Goal: Transaction & Acquisition: Purchase product/service

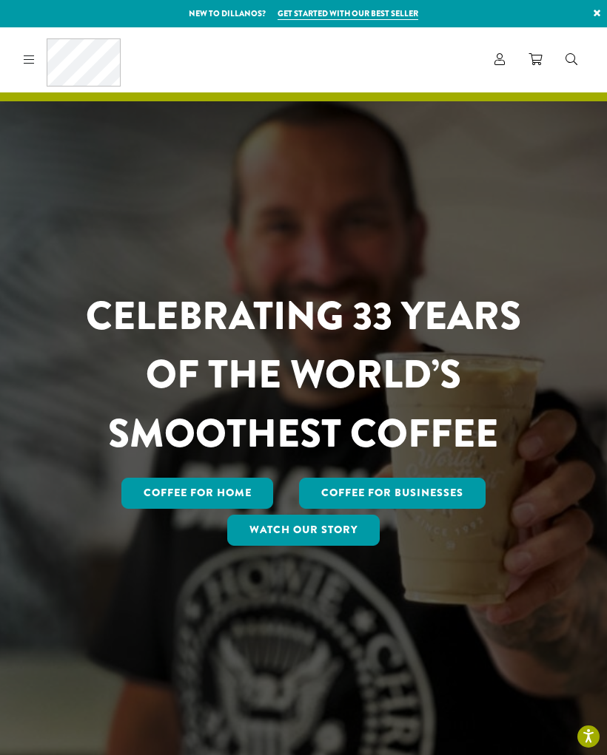
click at [244, 509] on link "Coffee for Home" at bounding box center [197, 493] width 152 height 31
click at [231, 509] on link "Coffee for Home" at bounding box center [197, 493] width 152 height 31
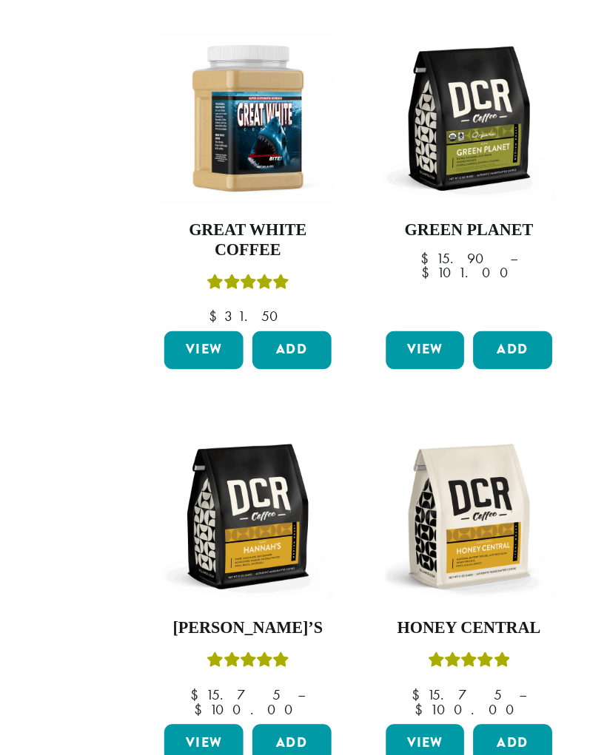
scroll to position [1507, 0]
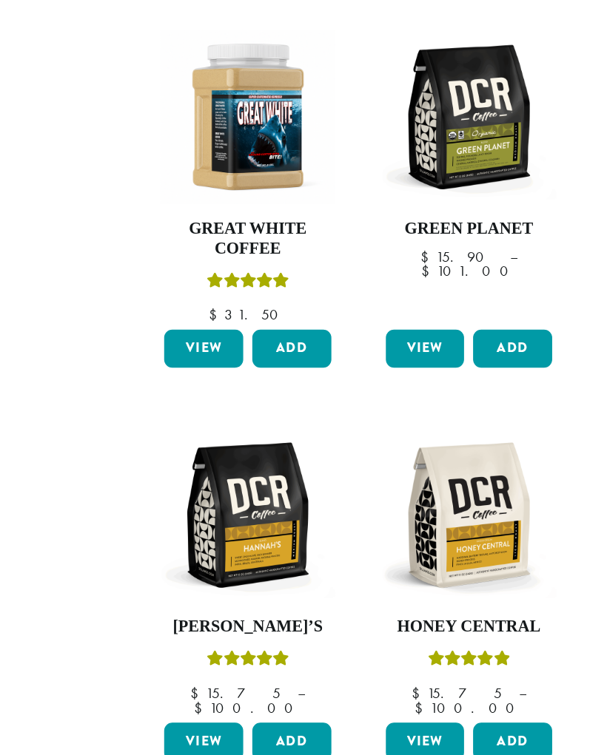
click at [423, 428] on img at bounding box center [494, 499] width 143 height 143
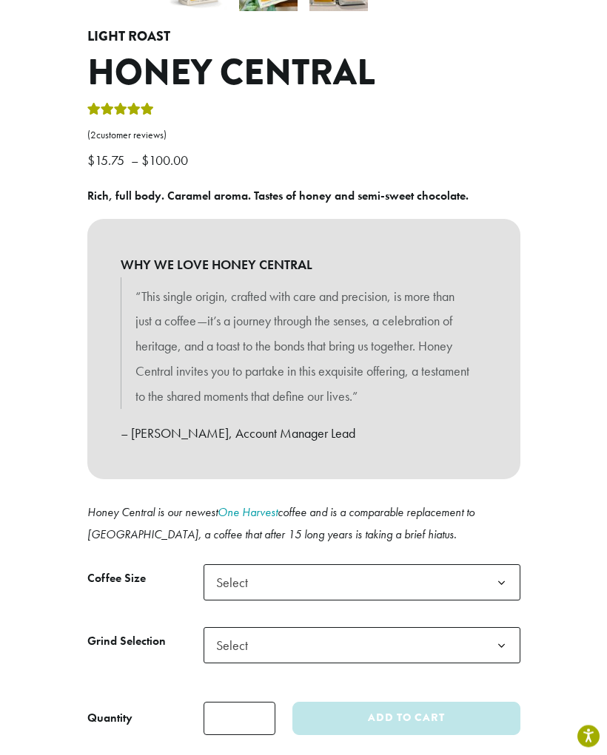
click at [508, 566] on b at bounding box center [501, 584] width 36 height 36
click at [499, 628] on b at bounding box center [501, 646] width 36 height 36
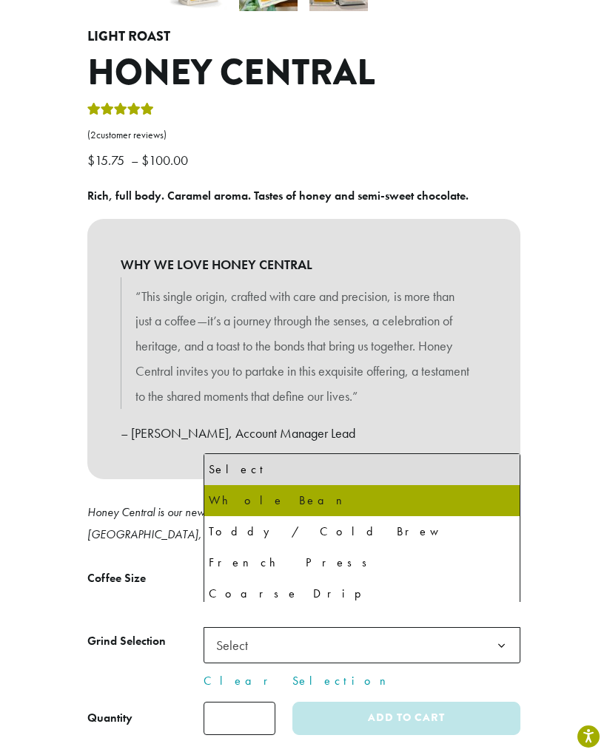
select select "**********"
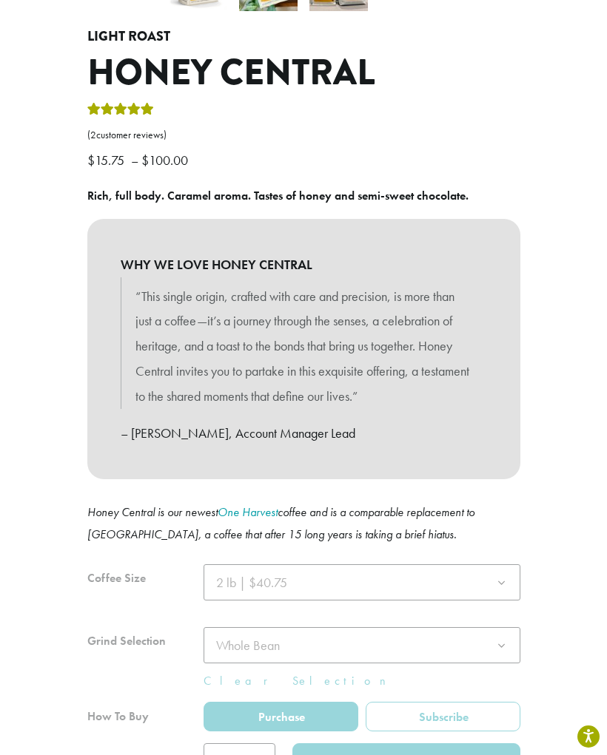
click at [501, 564] on div at bounding box center [303, 670] width 433 height 212
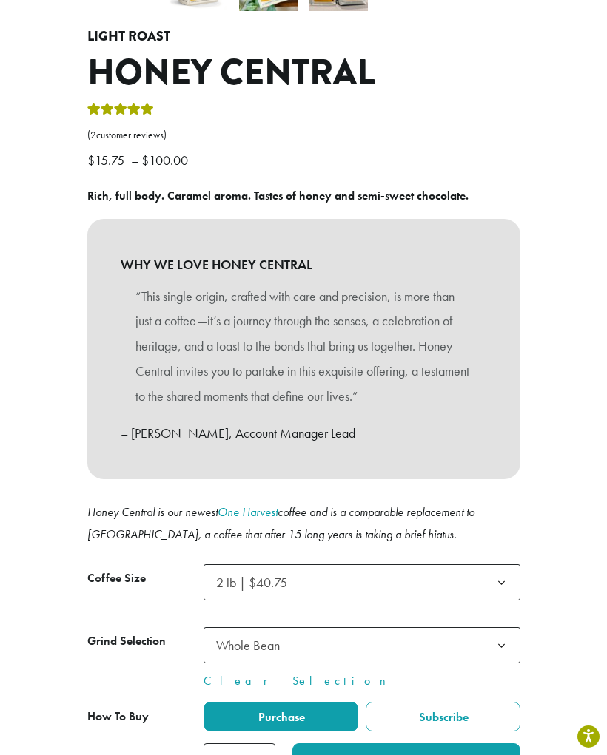
click at [500, 564] on div at bounding box center [303, 670] width 433 height 212
click at [500, 567] on b at bounding box center [501, 583] width 36 height 36
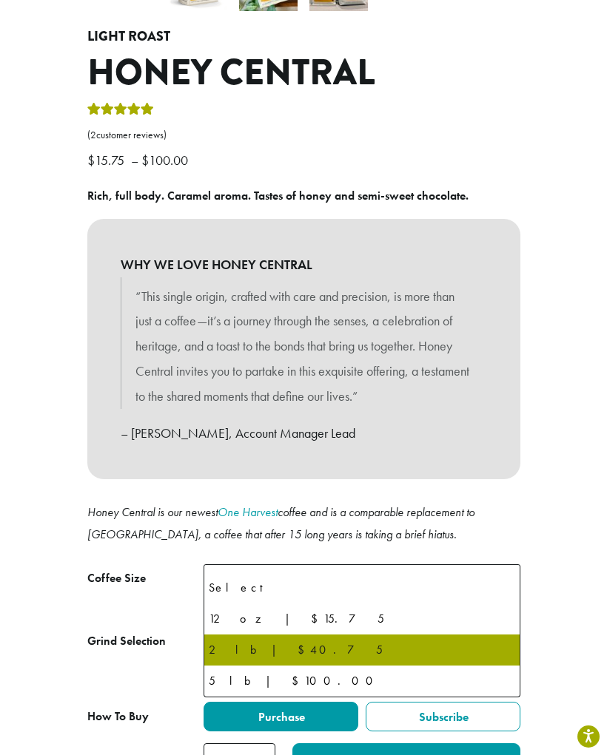
click at [544, 504] on div "**********" at bounding box center [303, 227] width 607 height 1123
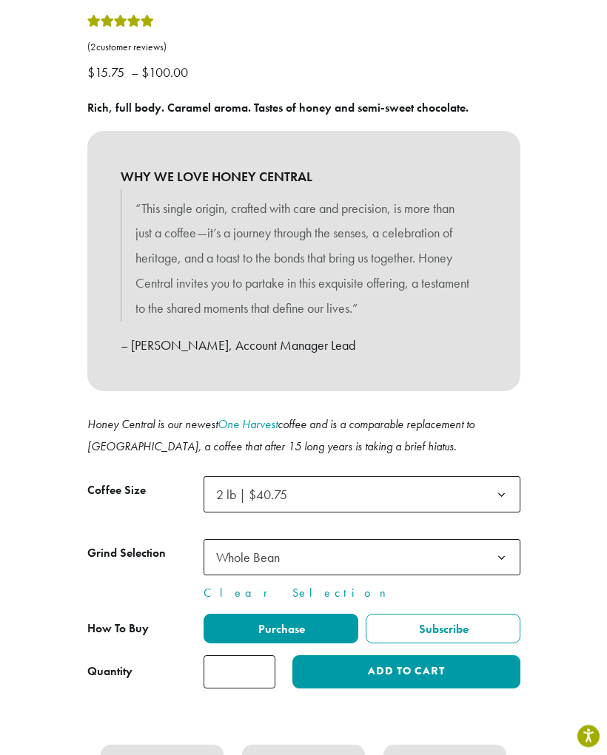
scroll to position [613, 0]
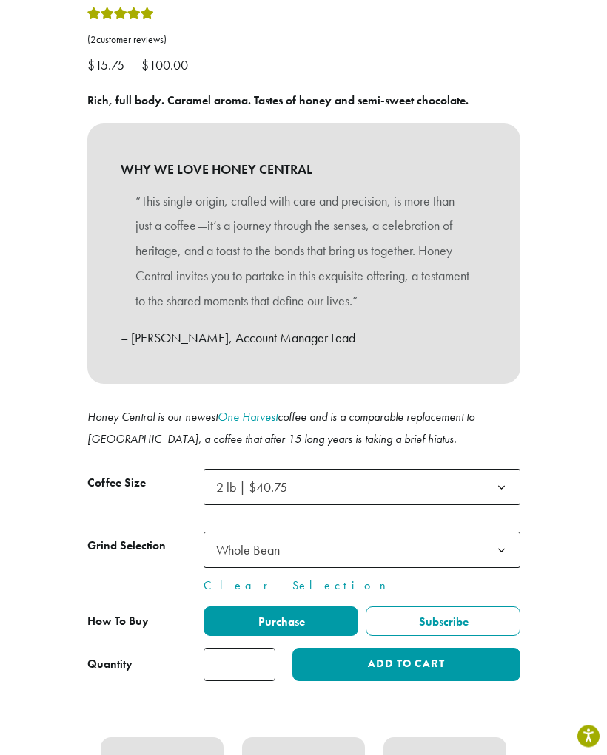
click at [445, 650] on button "Add to cart" at bounding box center [405, 665] width 227 height 33
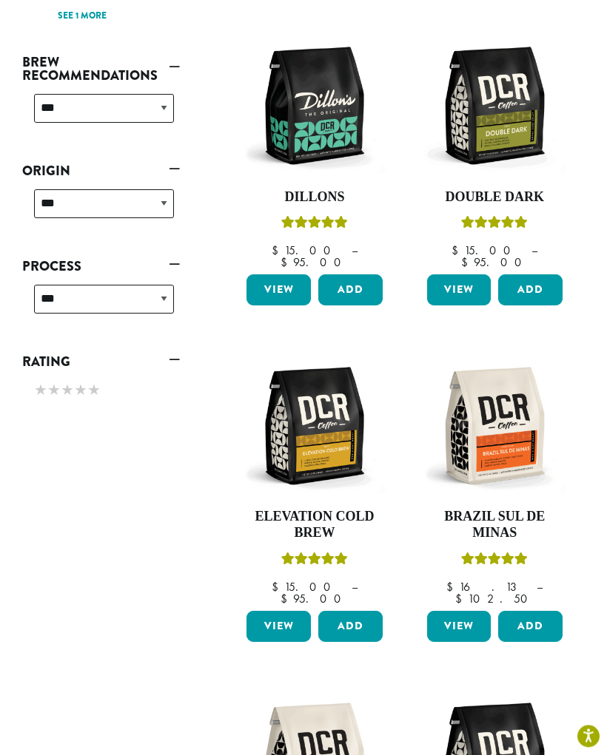
scroll to position [584, 0]
click at [516, 390] on img at bounding box center [494, 425] width 143 height 143
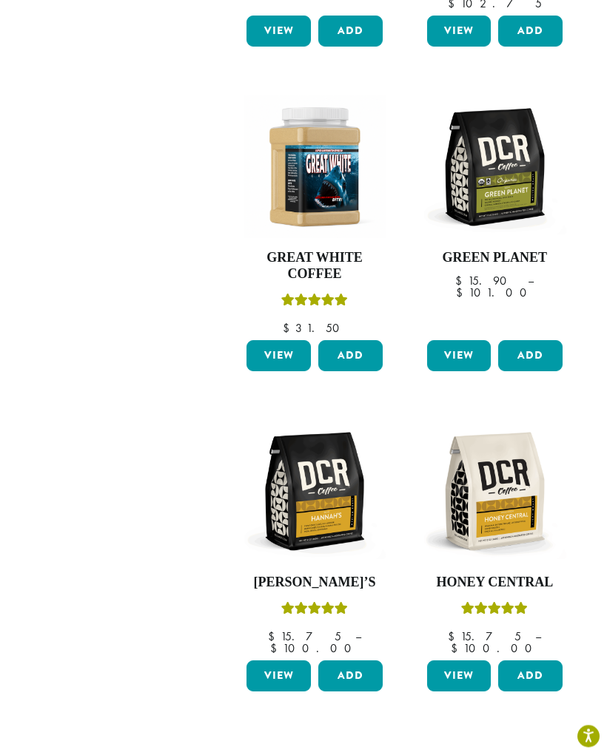
scroll to position [1515, 0]
click at [456, 751] on link "2" at bounding box center [447, 760] width 18 height 18
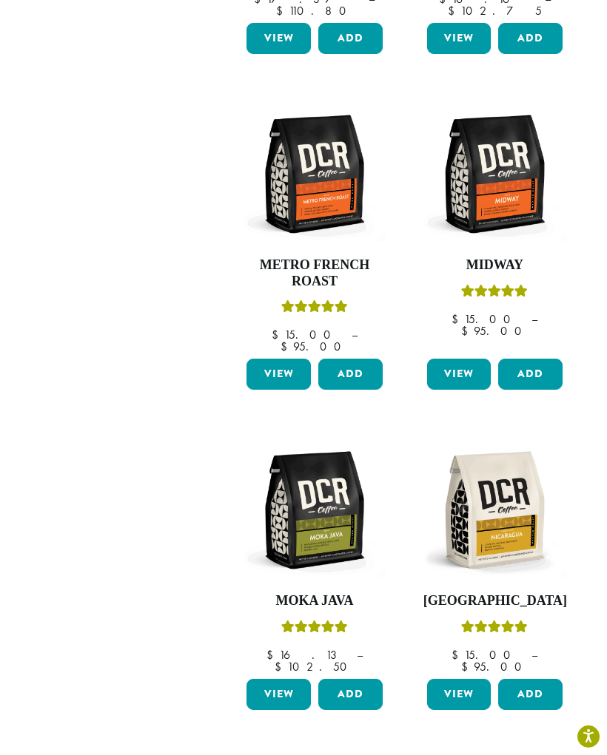
scroll to position [1171, 0]
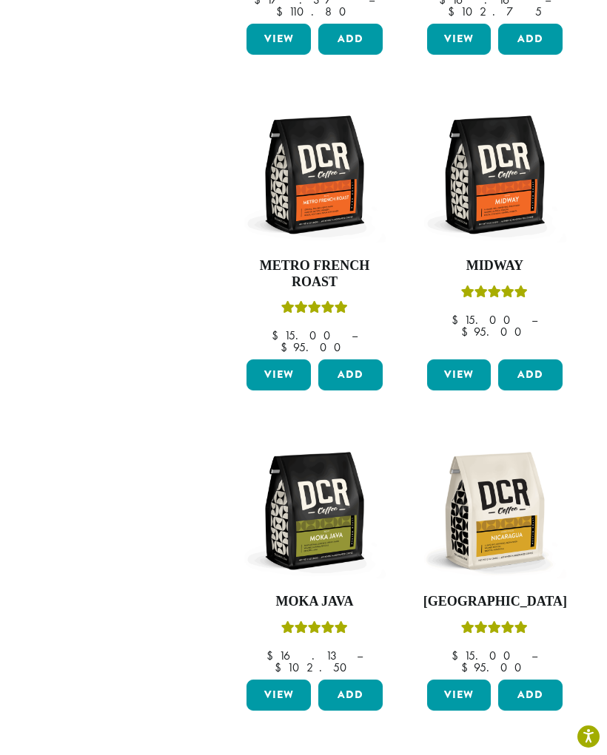
click at [306, 439] on img at bounding box center [314, 510] width 143 height 143
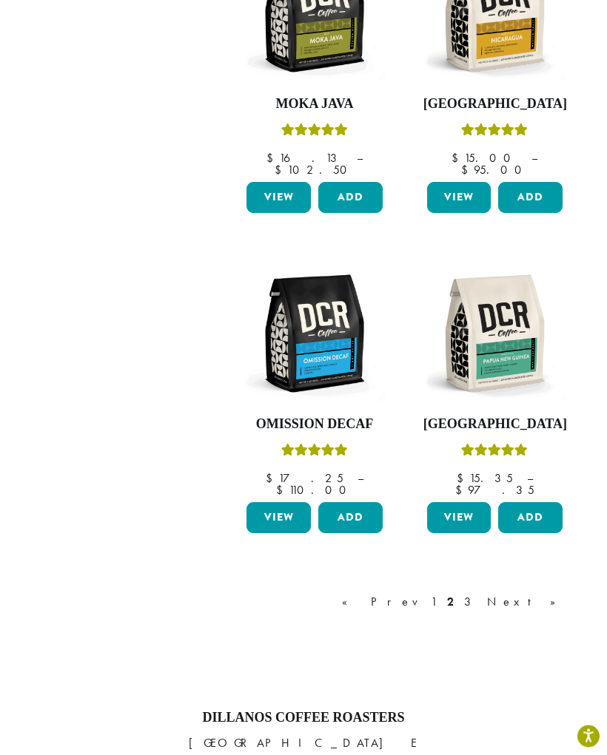
scroll to position [1669, 0]
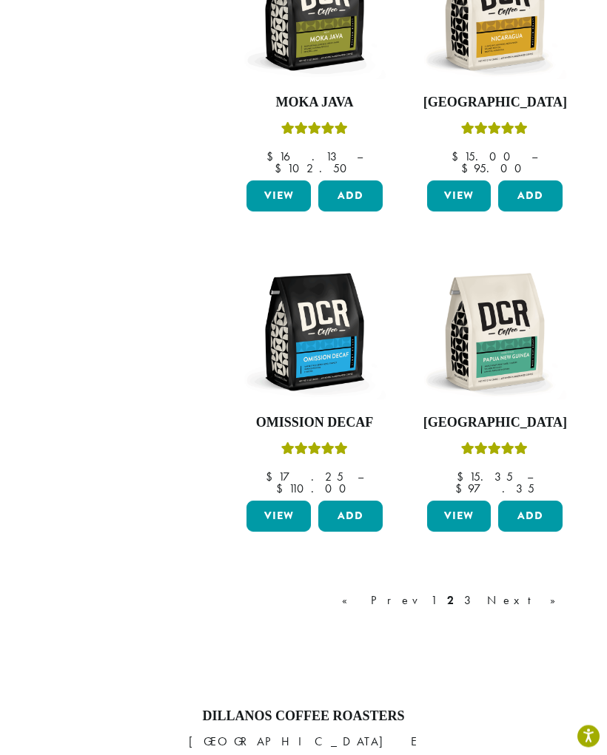
click at [479, 592] on link "3" at bounding box center [470, 601] width 18 height 18
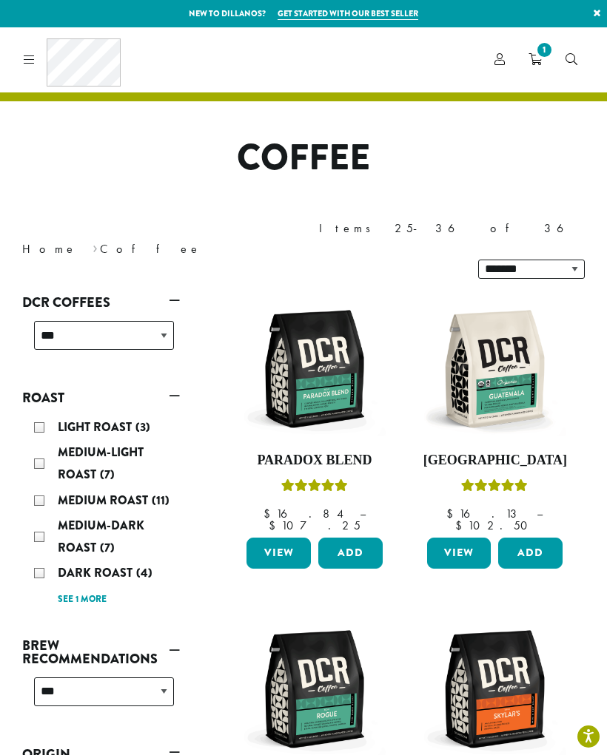
click at [573, 31] on div "Coffee All Coffees Best Sellers Blends Single Origins Dillanos Limited Organic …" at bounding box center [303, 59] width 607 height 65
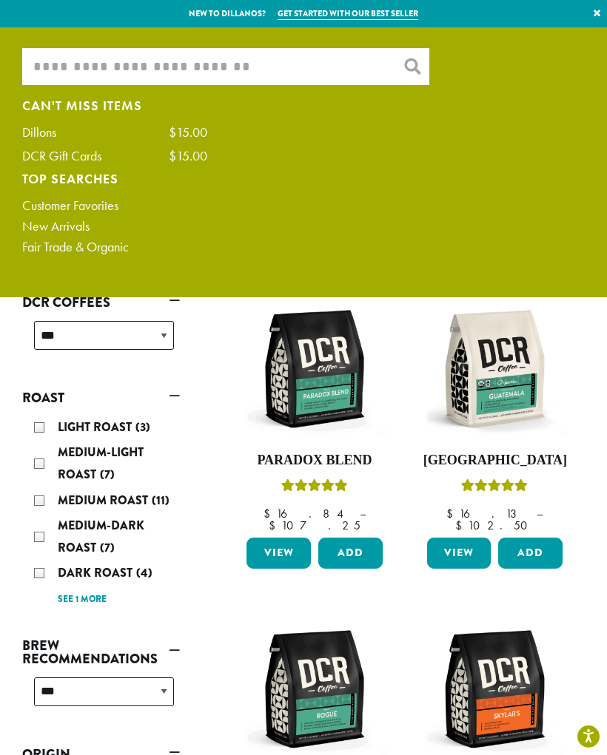
click at [263, 43] on ul "What are you searching for? × Can't Miss Items Dillons $15.00 DCR Gift Cards $1…" at bounding box center [303, 162] width 607 height 270
click at [240, 67] on input "What are you searching for?" at bounding box center [225, 66] width 407 height 37
click at [212, 82] on input "What are you searching for?" at bounding box center [225, 66] width 407 height 37
click at [235, 68] on input "What are you searching for?" at bounding box center [225, 66] width 407 height 37
click at [232, 63] on input "What are you searching for?" at bounding box center [225, 66] width 407 height 37
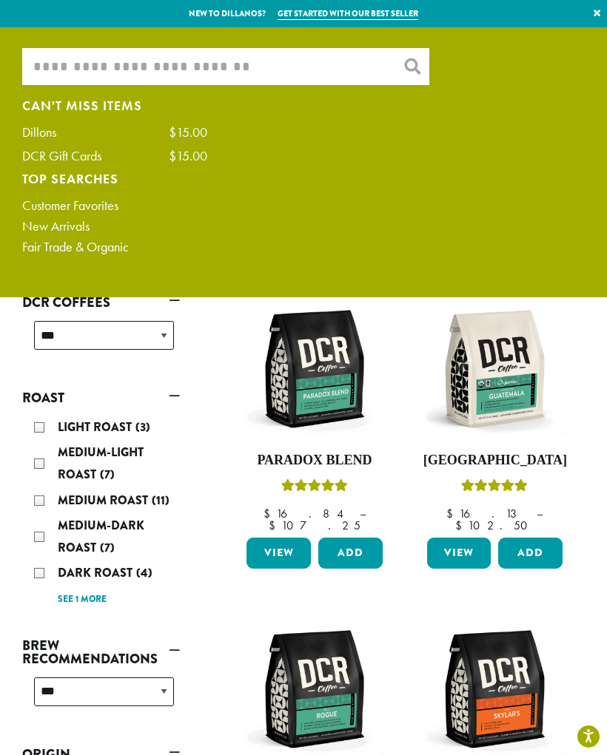
click at [215, 70] on input "What are you searching for?" at bounding box center [225, 66] width 407 height 37
click at [351, 61] on input "What are you searching for?" at bounding box center [225, 66] width 407 height 37
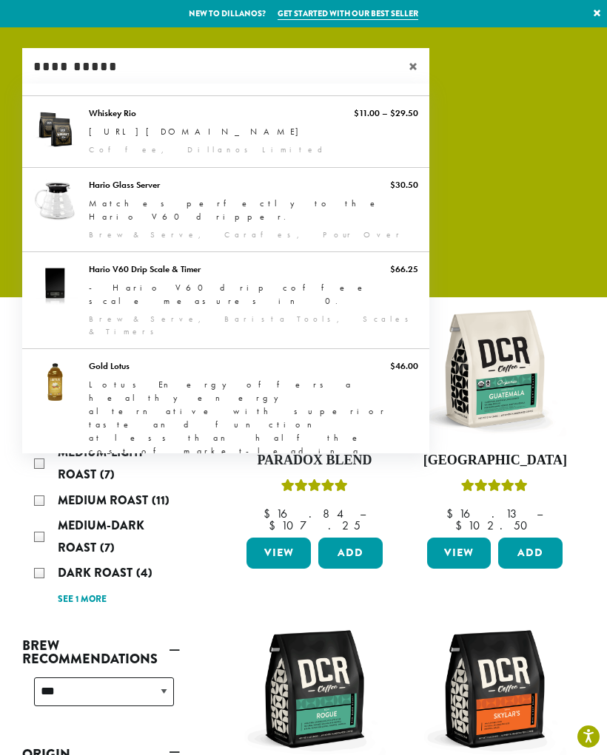
type input "**********"
click at [156, 129] on link "Whiskey Rio" at bounding box center [225, 131] width 407 height 71
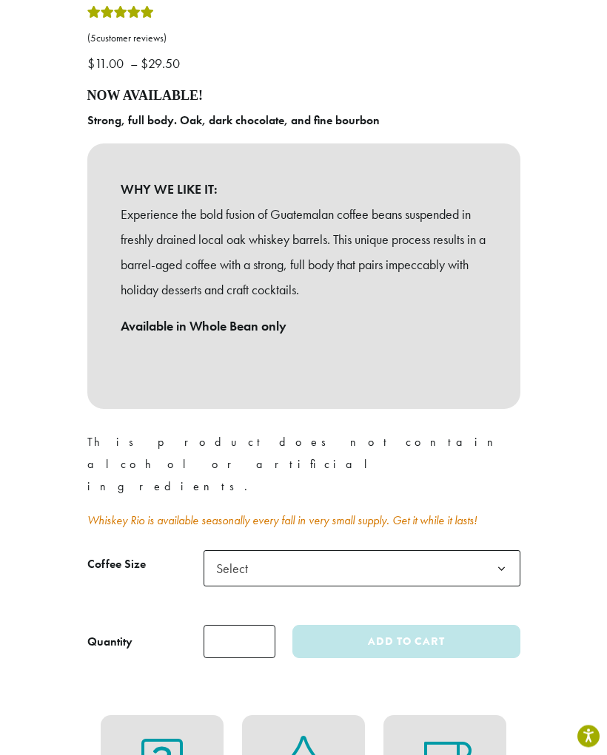
scroll to position [616, 0]
click at [499, 550] on b at bounding box center [501, 568] width 36 height 36
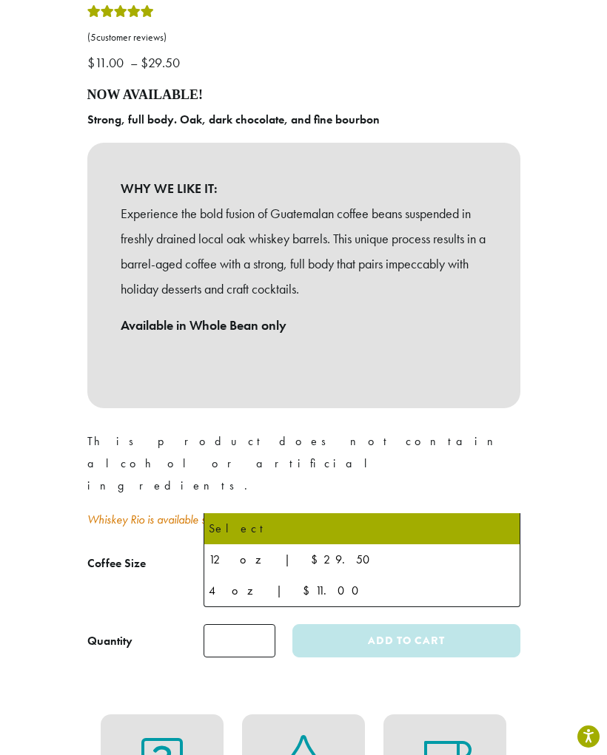
click at [567, 289] on div "**********" at bounding box center [303, 119] width 607 height 1102
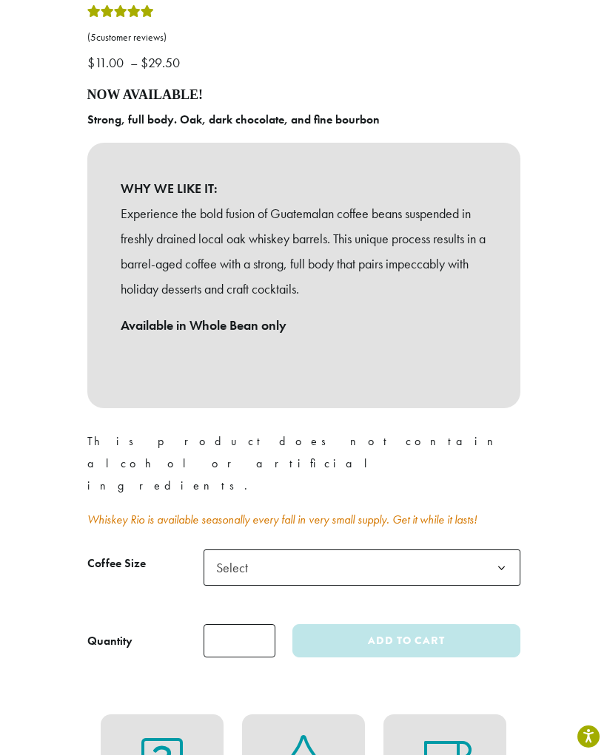
click at [499, 550] on b at bounding box center [501, 568] width 36 height 36
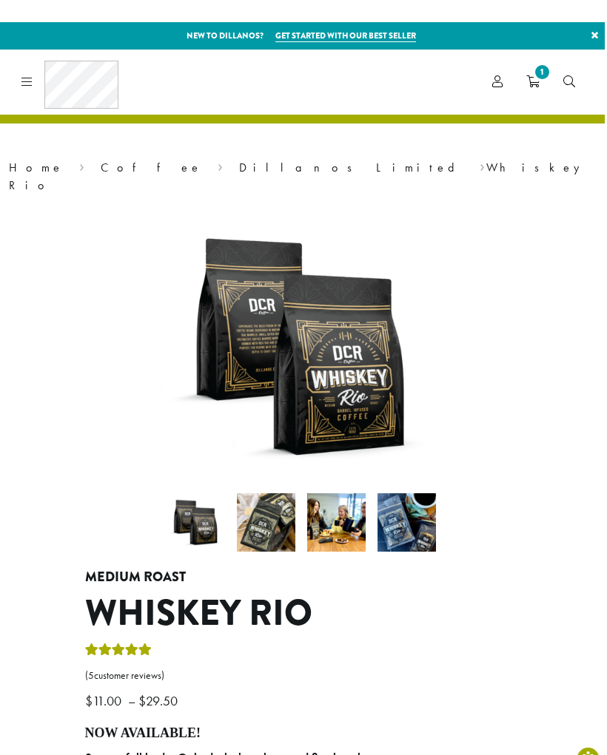
scroll to position [0, 0]
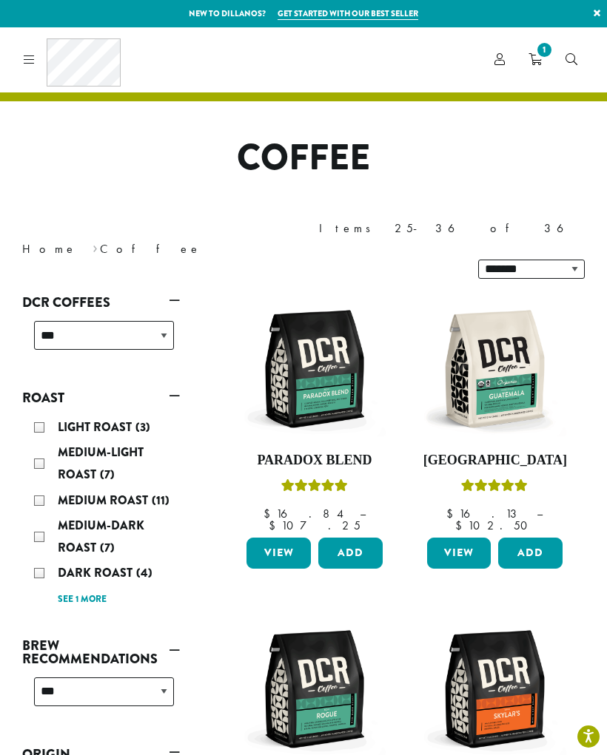
click at [503, 336] on img at bounding box center [494, 368] width 143 height 143
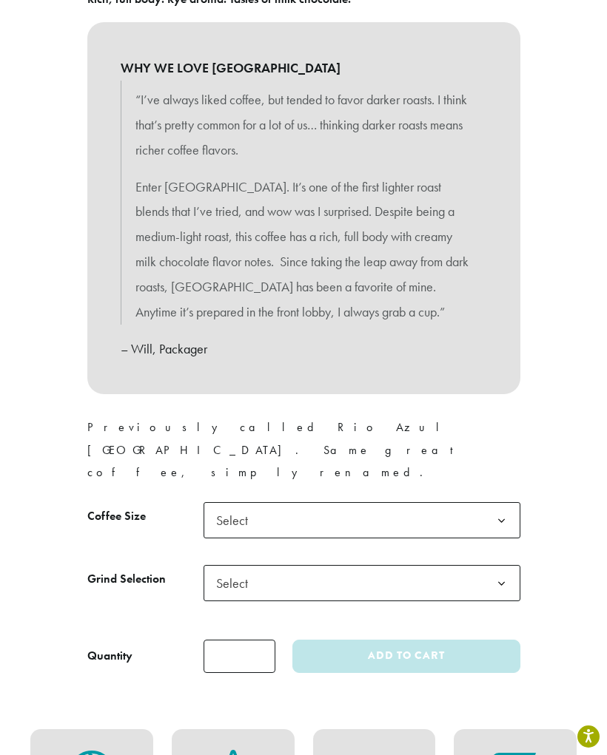
scroll to position [731, 0]
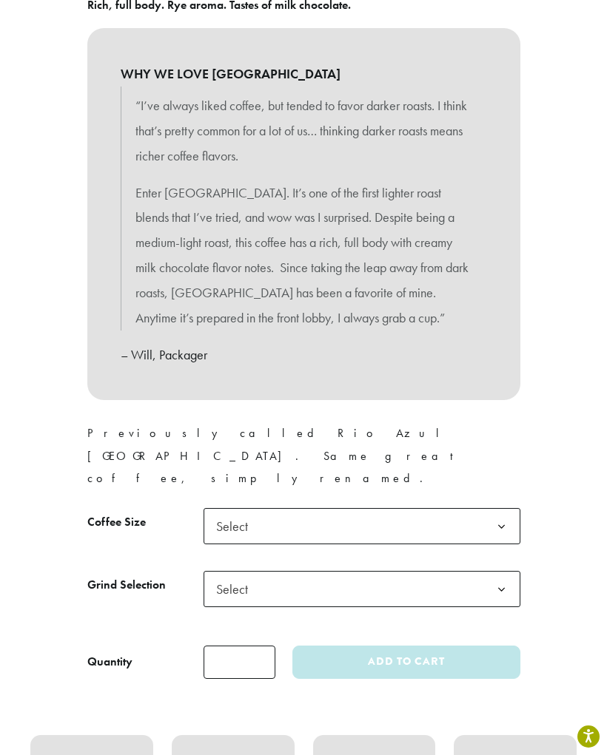
click at [509, 509] on b at bounding box center [501, 527] width 36 height 36
click at [500, 572] on b at bounding box center [501, 590] width 36 height 36
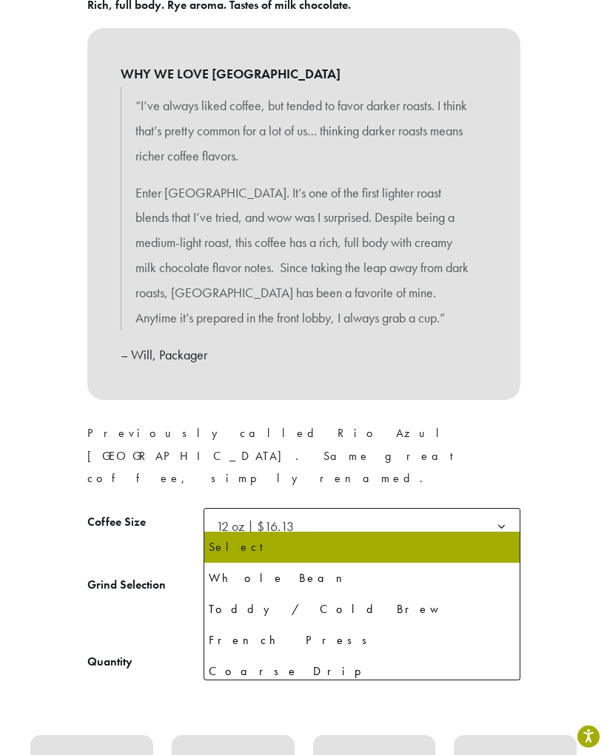
select select "*********"
select select "**********"
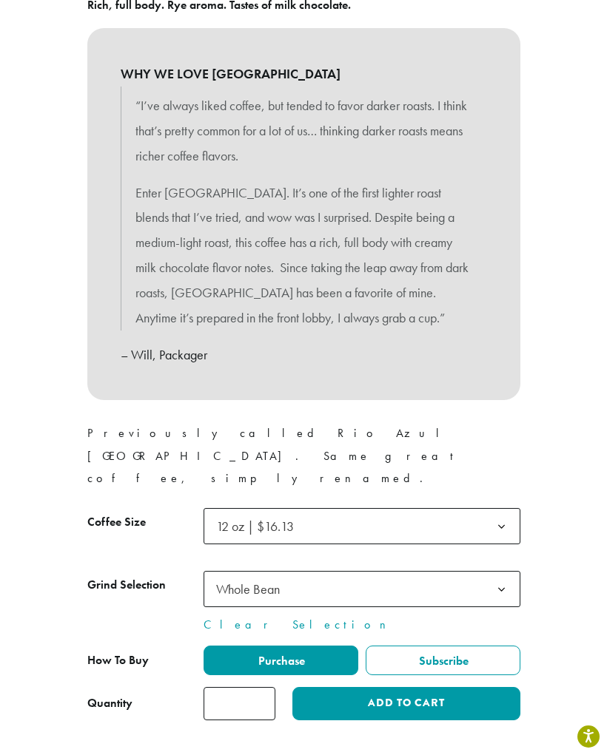
click at [413, 687] on button "Add to cart" at bounding box center [405, 703] width 227 height 33
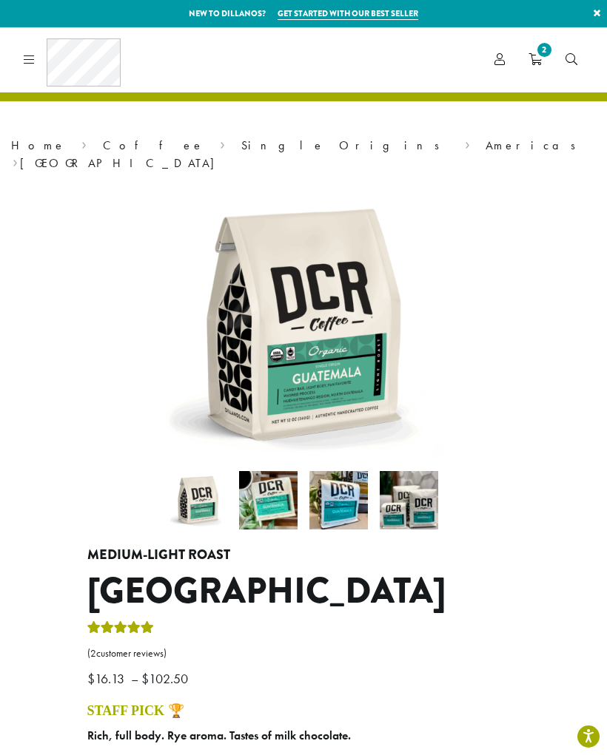
click at [547, 49] on span "2" at bounding box center [544, 50] width 20 height 20
click at [544, 58] on span "2" at bounding box center [544, 50] width 20 height 20
click at [538, 62] on icon "2" at bounding box center [534, 59] width 13 height 12
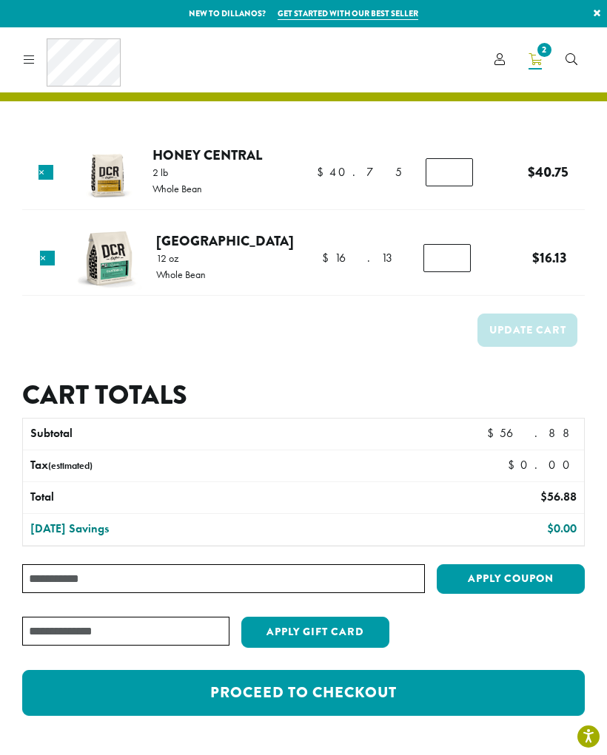
click at [272, 572] on input "Coupon:" at bounding box center [223, 578] width 402 height 29
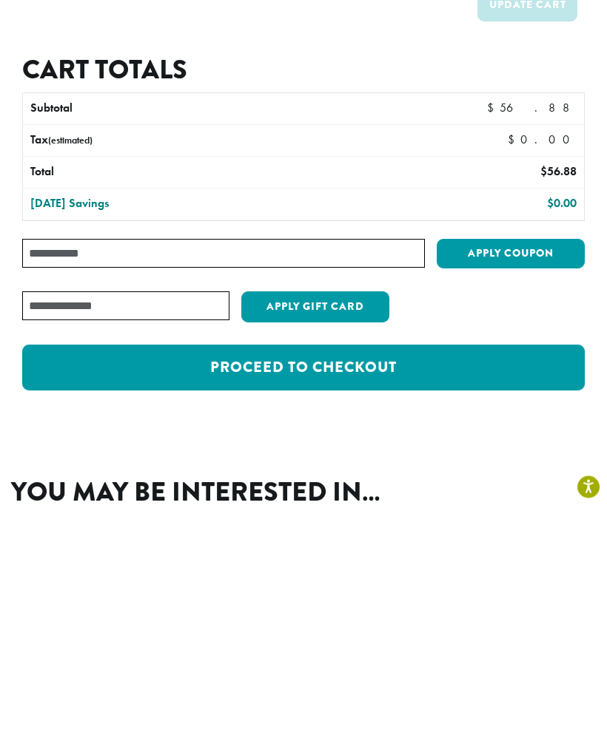
paste input "********"
type input "********"
click at [515, 489] on button "Apply coupon" at bounding box center [510, 504] width 148 height 30
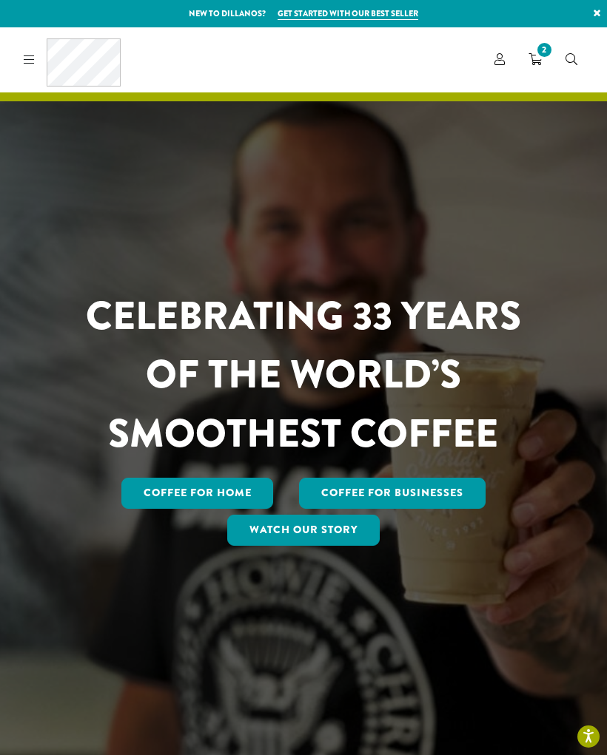
click at [33, 55] on icon at bounding box center [29, 59] width 11 height 12
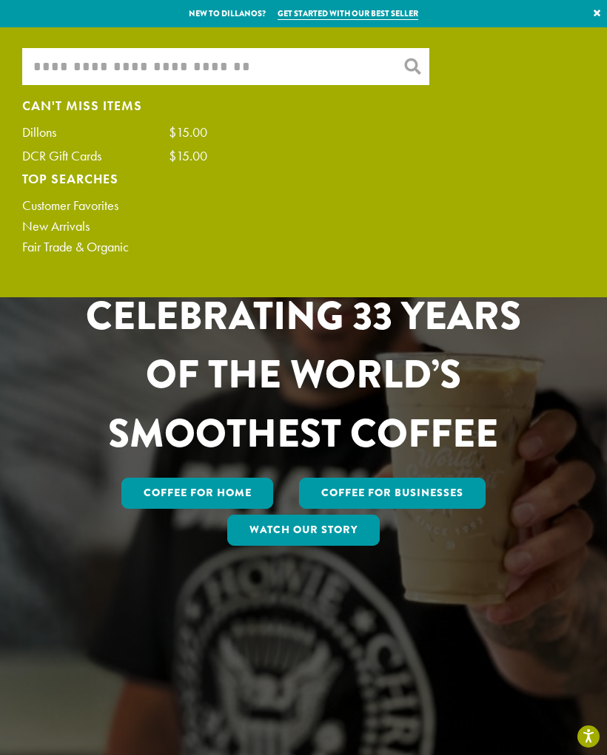
click at [180, 70] on input "What are you searching for?" at bounding box center [225, 66] width 407 height 37
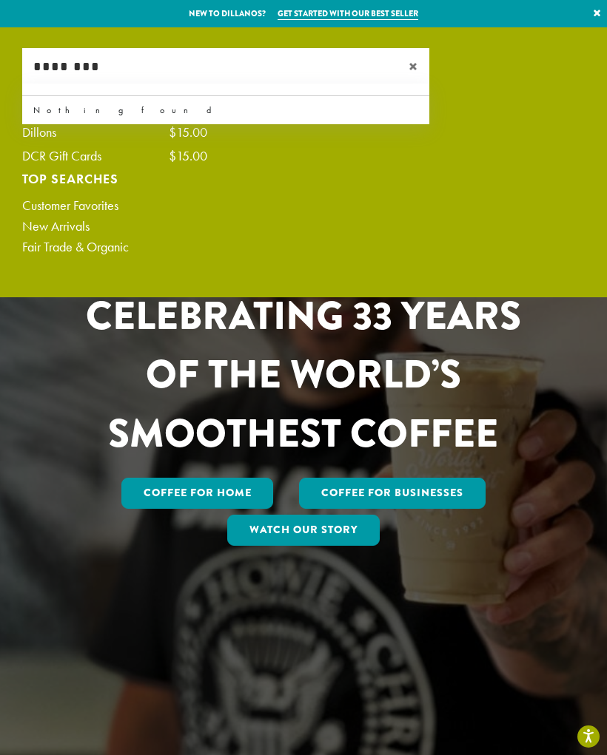
click at [309, 71] on input "********" at bounding box center [225, 66] width 407 height 37
click at [248, 63] on input "********" at bounding box center [225, 66] width 407 height 37
type input "*"
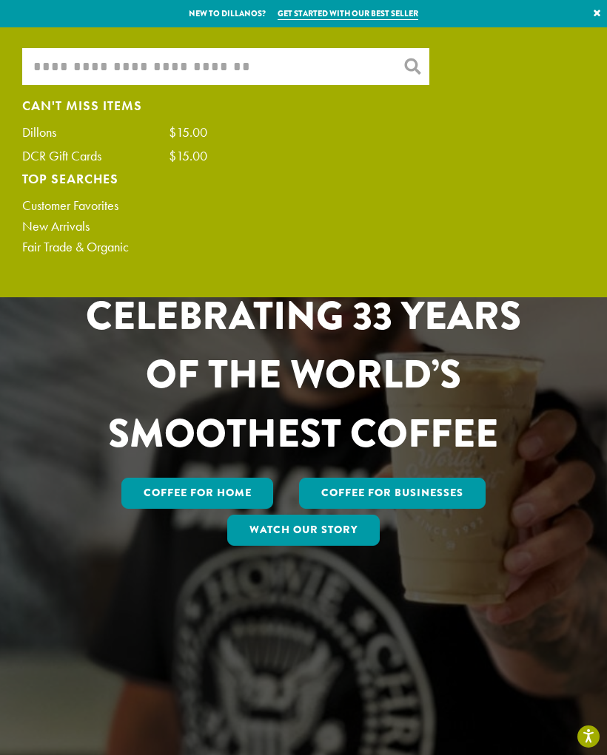
click at [598, 16] on link "×" at bounding box center [597, 13] width 20 height 27
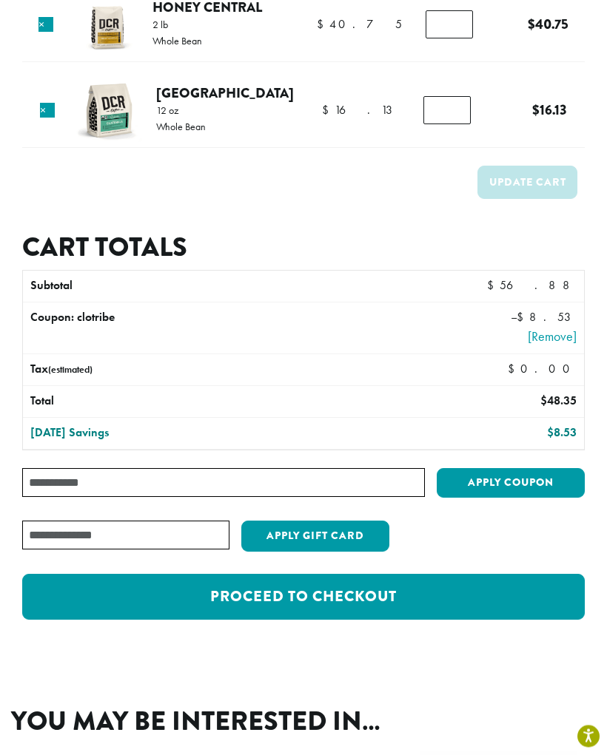
scroll to position [148, 0]
click at [378, 587] on link "Proceed to checkout" at bounding box center [303, 597] width 562 height 46
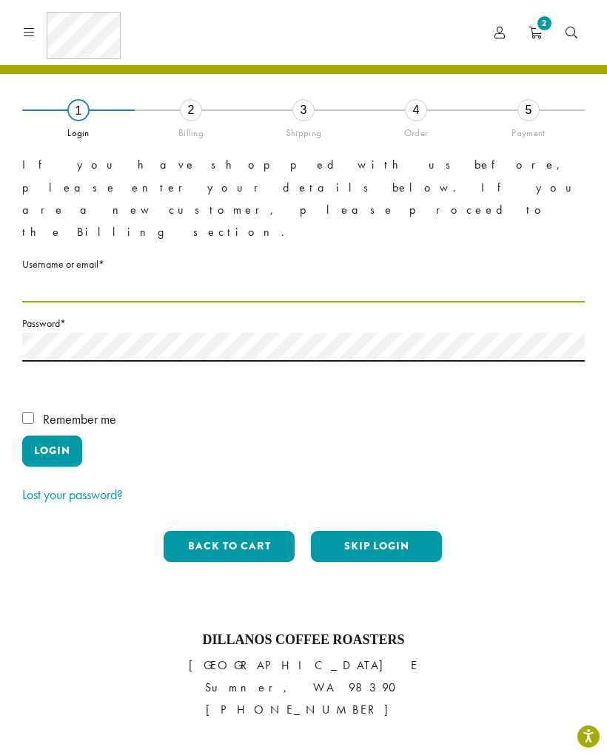
type input "**********"
click at [52, 436] on button "Login" at bounding box center [52, 451] width 60 height 31
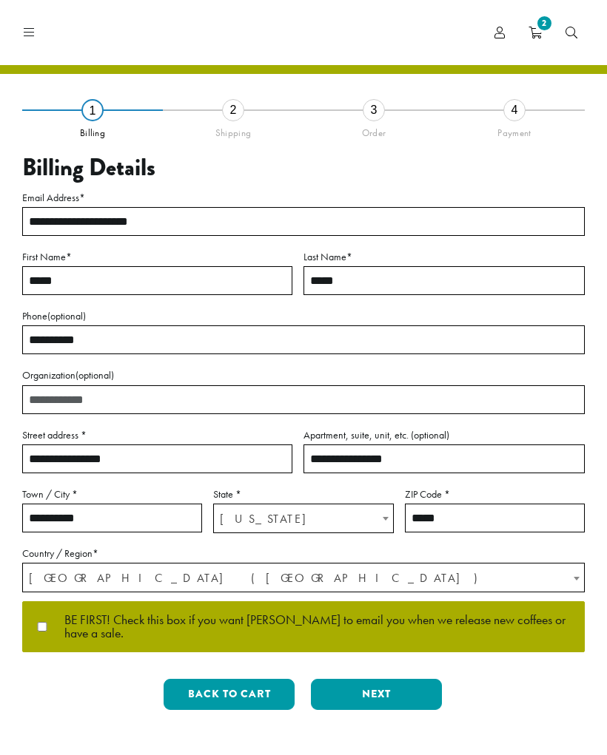
select select "**"
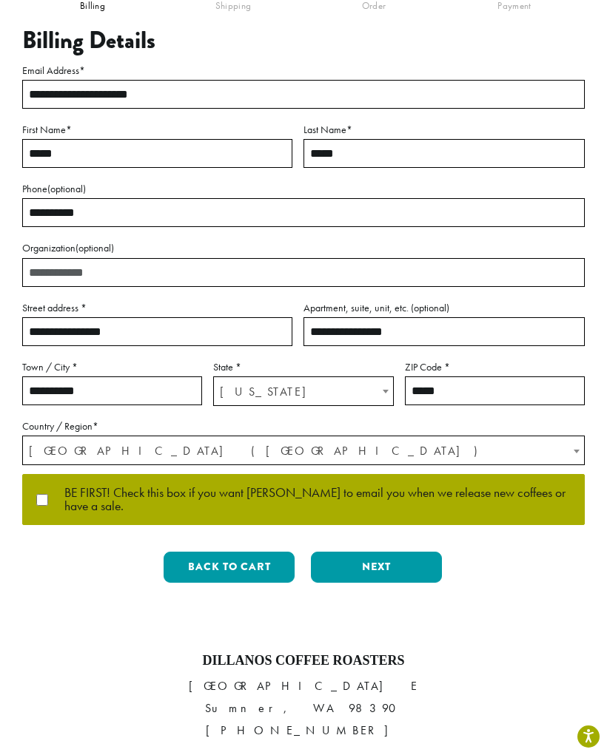
scroll to position [121, 0]
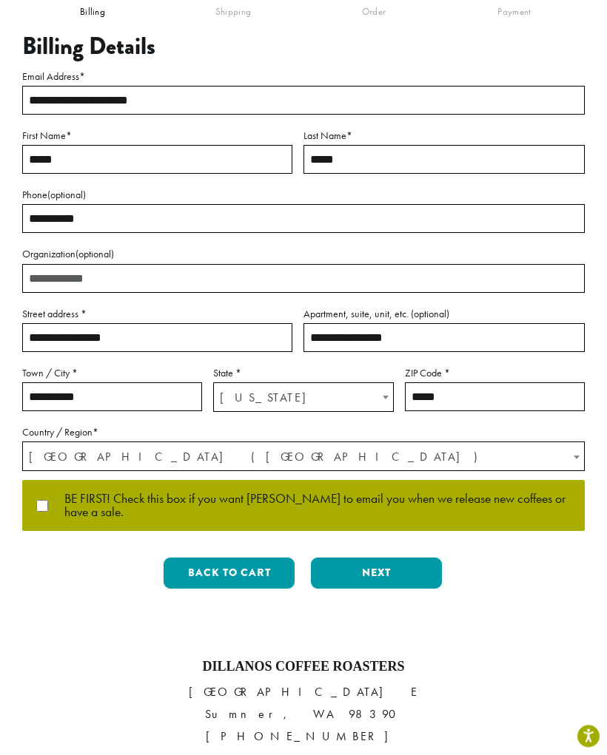
click at [388, 563] on button "Next" at bounding box center [376, 573] width 131 height 31
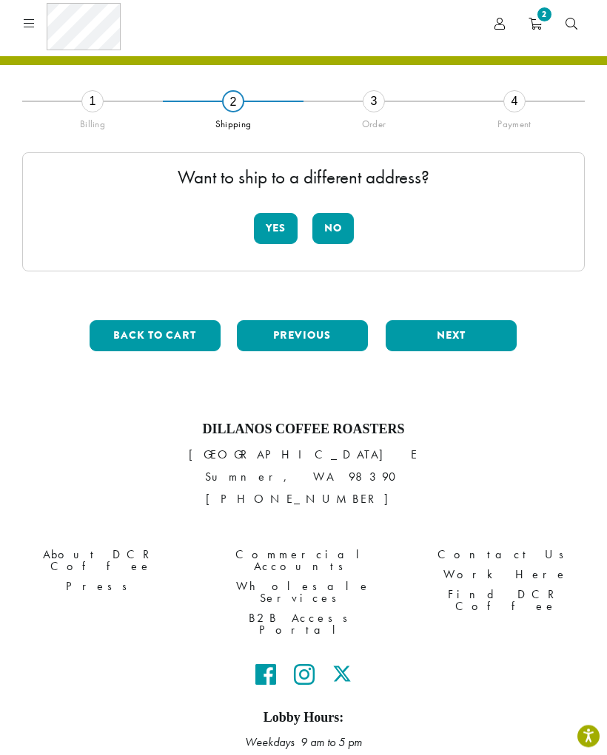
scroll to position [0, 0]
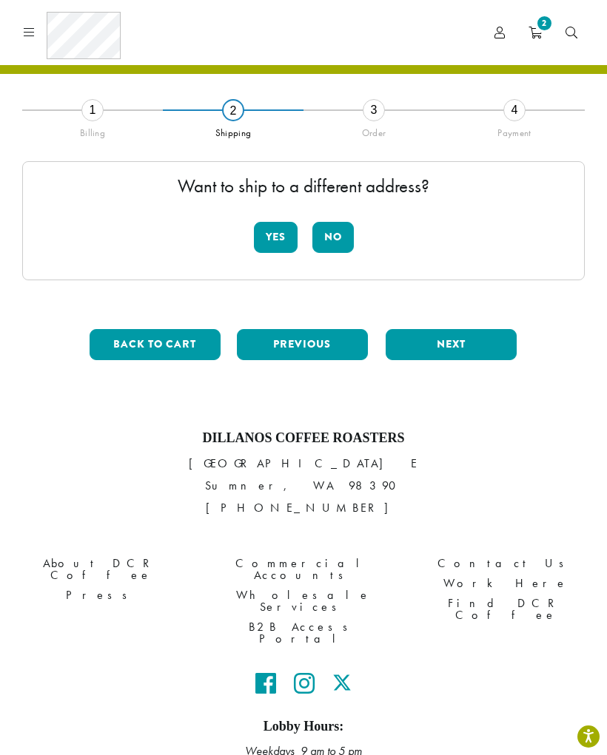
click at [341, 243] on button "No" at bounding box center [332, 237] width 41 height 31
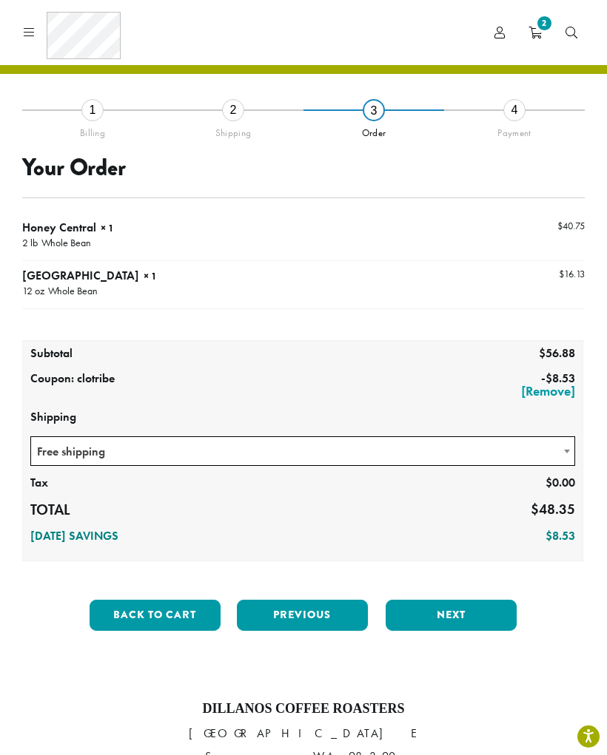
click at [464, 620] on button "Next" at bounding box center [450, 615] width 131 height 31
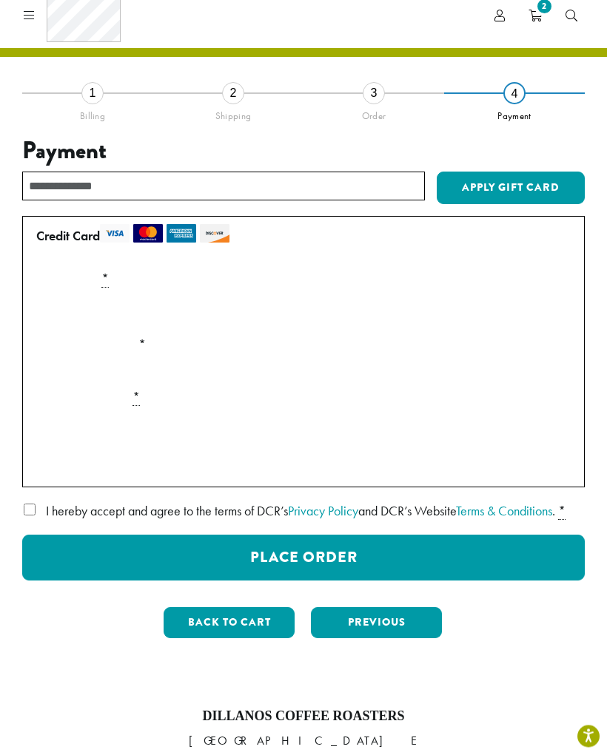
click at [356, 579] on button "Place Order" at bounding box center [303, 559] width 562 height 46
